Goal: Task Accomplishment & Management: Manage account settings

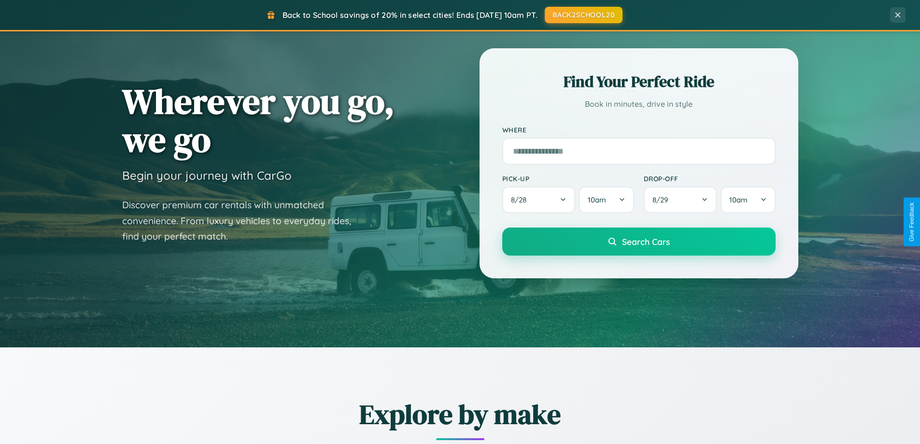
scroll to position [850, 0]
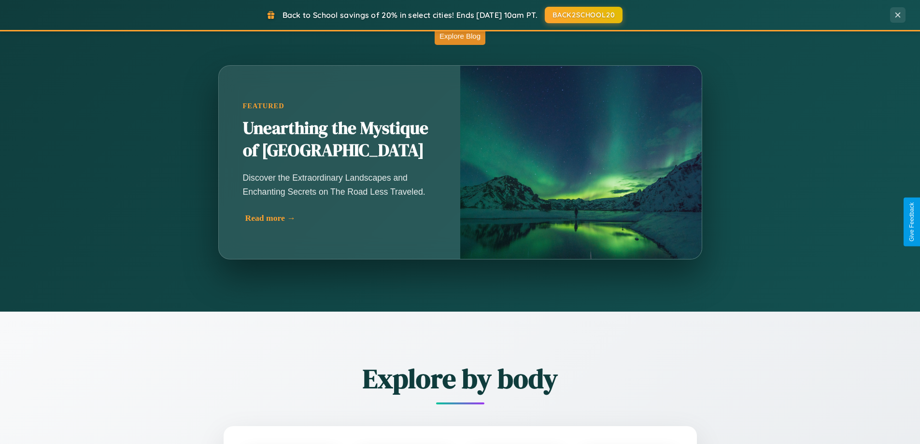
click at [339, 218] on div "Read more →" at bounding box center [341, 218] width 193 height 10
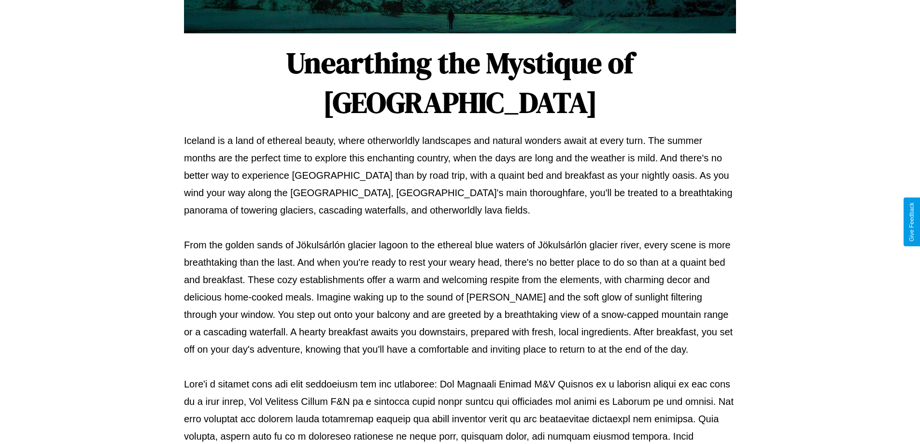
scroll to position [312, 0]
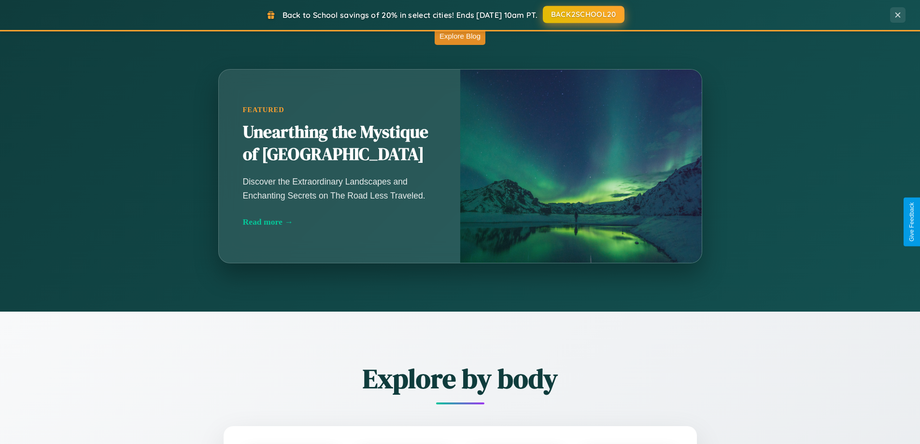
click at [583, 14] on button "BACK2SCHOOL20" at bounding box center [584, 14] width 82 height 17
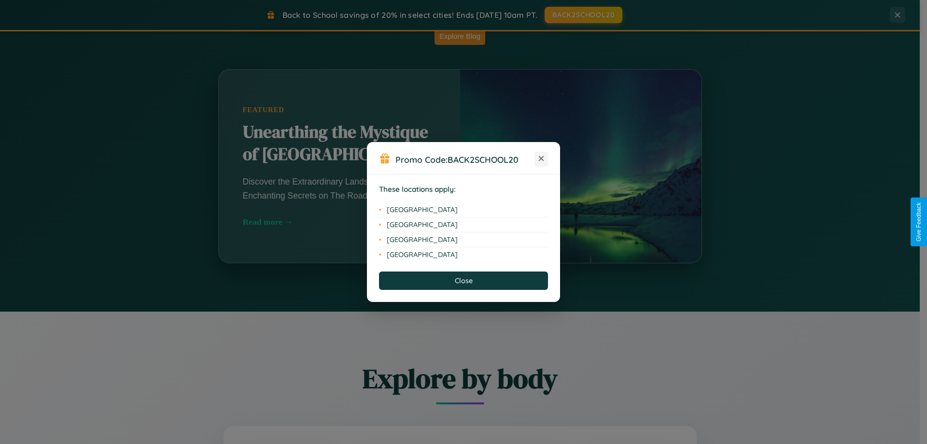
click at [541, 159] on icon at bounding box center [541, 158] width 5 height 5
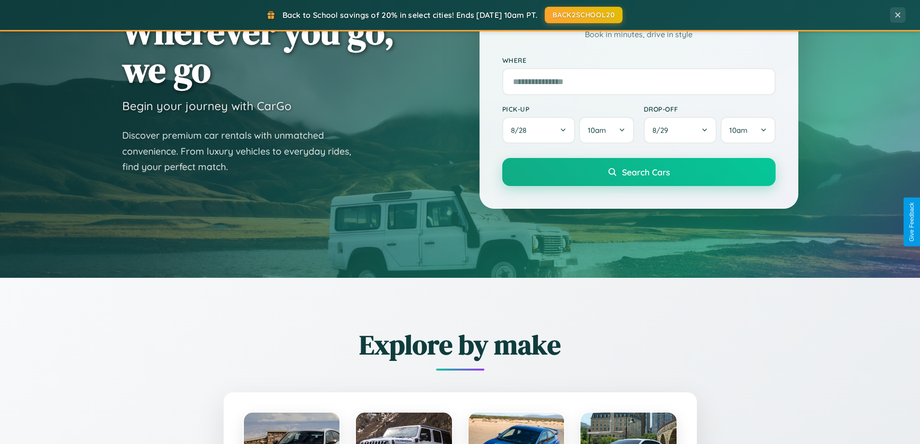
scroll to position [0, 0]
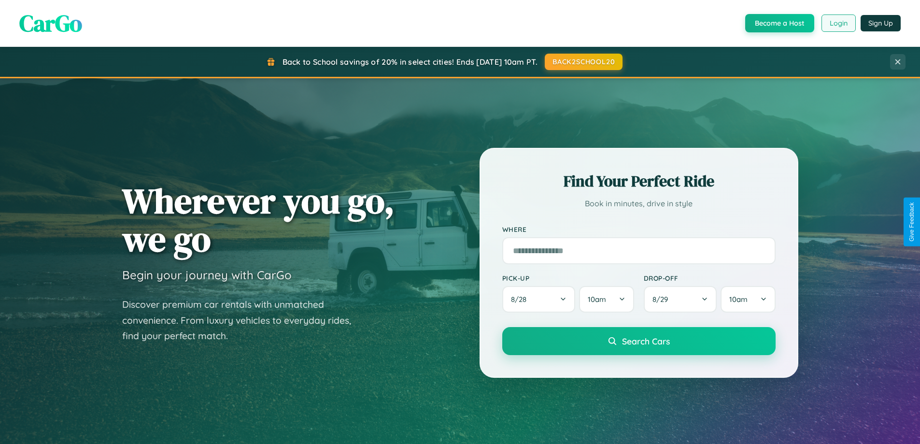
click at [838, 23] on button "Login" at bounding box center [838, 22] width 34 height 17
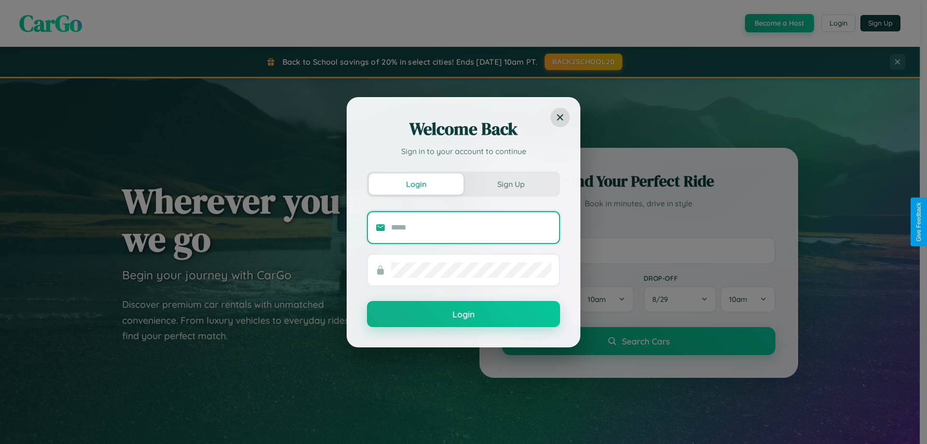
click at [471, 227] on input "text" at bounding box center [471, 227] width 160 height 15
type input "**********"
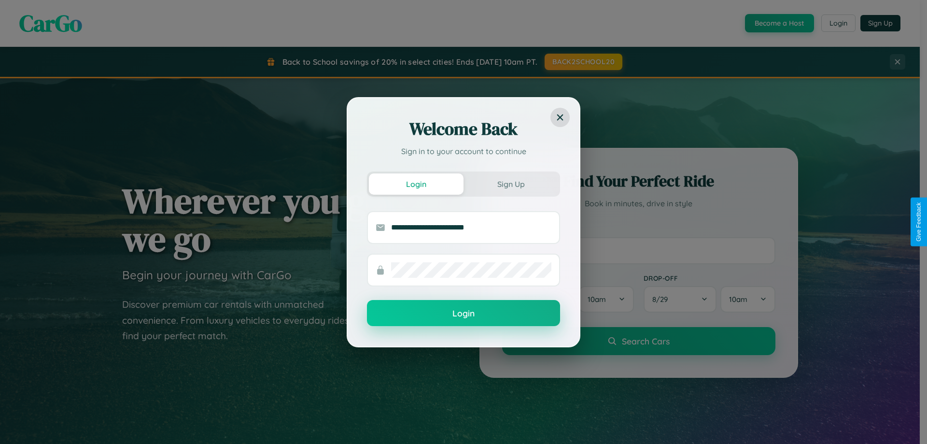
click at [464, 313] on button "Login" at bounding box center [463, 313] width 193 height 26
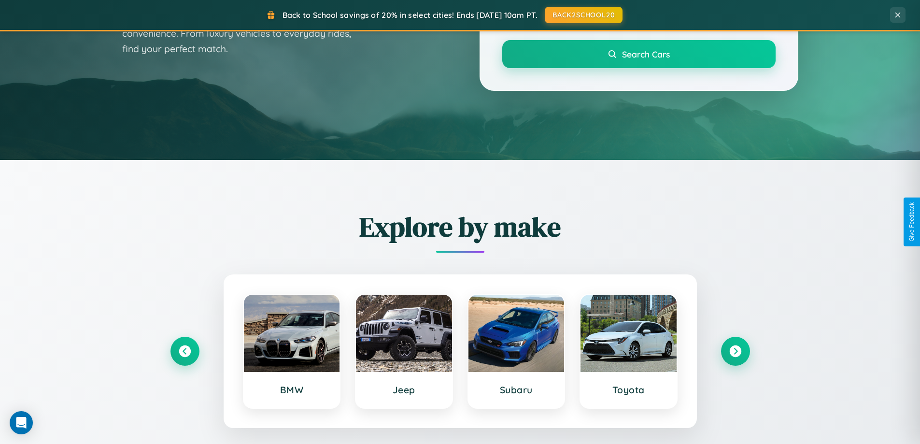
scroll to position [416, 0]
